Goal: Task Accomplishment & Management: Complete application form

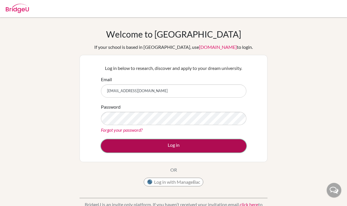
click at [150, 145] on button "Log in" at bounding box center [173, 145] width 145 height 13
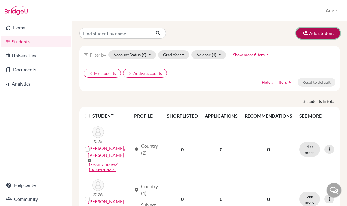
click at [315, 30] on button "Add student" at bounding box center [318, 33] width 44 height 11
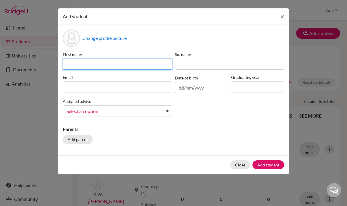
click at [144, 64] on input at bounding box center [117, 64] width 109 height 11
type input "Yuan"
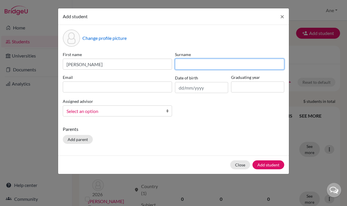
click at [205, 64] on input at bounding box center [229, 64] width 109 height 11
type input "Tai"
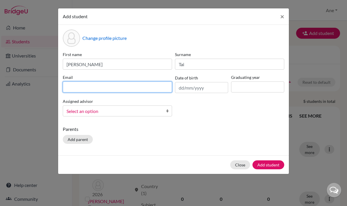
click at [157, 86] on input at bounding box center [117, 86] width 109 height 11
paste input "yuan.tai.misc@gmail.com"
type input "yuan.tai.misc@gmail.com"
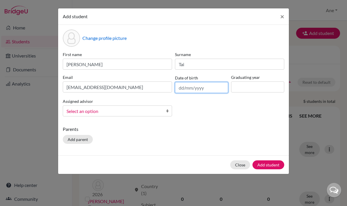
click at [185, 89] on input "text" at bounding box center [201, 87] width 53 height 11
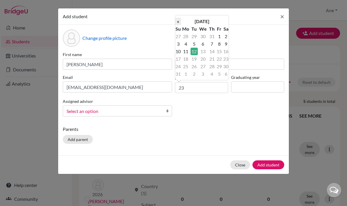
click at [179, 23] on th "«" at bounding box center [178, 22] width 6 height 8
click at [200, 23] on th "June 2025" at bounding box center [202, 22] width 42 height 8
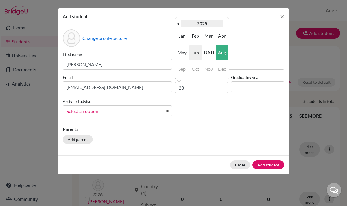
click at [201, 26] on th "2025" at bounding box center [202, 24] width 42 height 8
click at [178, 25] on th "«" at bounding box center [178, 24] width 6 height 8
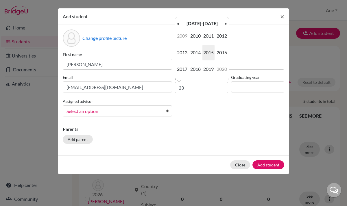
click at [178, 25] on th "«" at bounding box center [178, 24] width 6 height 8
click at [219, 51] on span "2006" at bounding box center [222, 53] width 12 height 16
click at [197, 47] on span "Jun" at bounding box center [195, 53] width 12 height 16
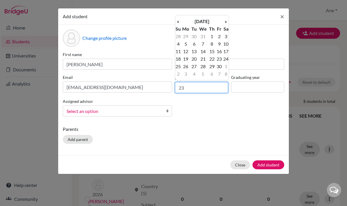
click at [195, 85] on input "23" at bounding box center [201, 87] width 53 height 11
click at [216, 60] on td "23" at bounding box center [219, 59] width 7 height 8
type input "23/06/2006"
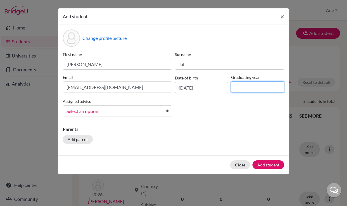
click at [244, 85] on input at bounding box center [257, 86] width 53 height 11
type input "2024"
click at [107, 111] on span "Select an option" at bounding box center [113, 111] width 94 height 8
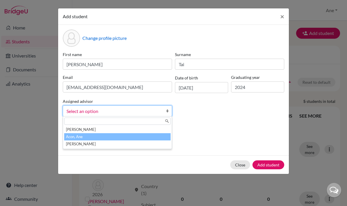
click at [99, 134] on li "Acon, Ane" at bounding box center [117, 136] width 106 height 7
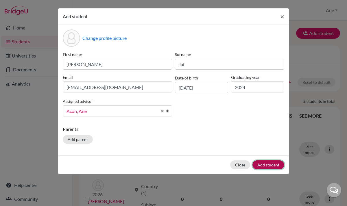
click at [279, 165] on button "Add student" at bounding box center [268, 164] width 32 height 9
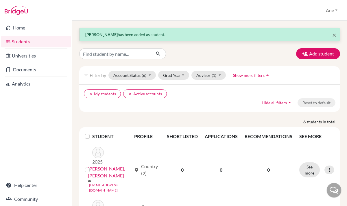
drag, startPoint x: 59, startPoint y: 129, endPoint x: 65, endPoint y: 127, distance: 6.0
click at [59, 129] on div "Home Students Universities Documents Analytics Help center Community" at bounding box center [36, 113] width 72 height 185
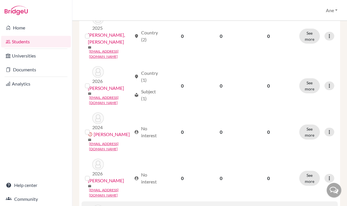
scroll to position [204, 0]
